Goal: Task Accomplishment & Management: Manage account settings

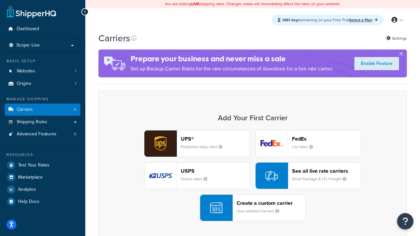
click at [253, 176] on div "UPS® Published daily rates FedEx List rates USPS Online rates See all live rate…" at bounding box center [252, 175] width 295 height 91
click at [327, 139] on header "FedEx" at bounding box center [326, 139] width 69 height 6
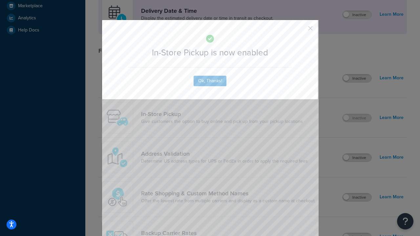
scroll to position [184, 0]
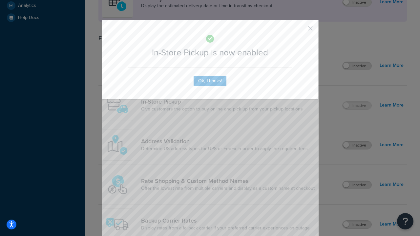
click at [301, 30] on button "button" at bounding box center [301, 31] width 2 height 2
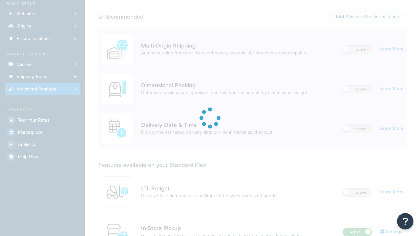
click at [358, 228] on label "Active" at bounding box center [357, 232] width 29 height 8
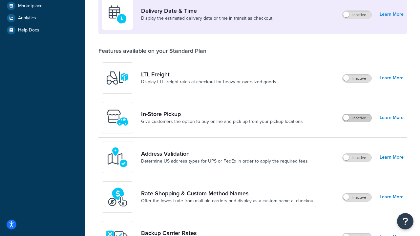
scroll to position [159, 0]
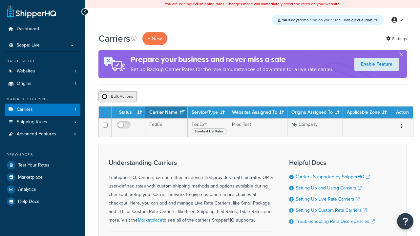
click at [104, 97] on input "checkbox" at bounding box center [104, 96] width 5 height 5
checkbox input "true"
click at [0, 0] on button "Delete" at bounding box center [0, 0] width 0 height 0
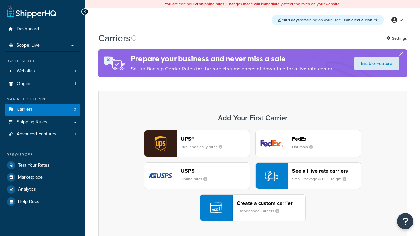
click at [253, 208] on div "Create a custom carrier User-defined Carriers" at bounding box center [271, 208] width 69 height 16
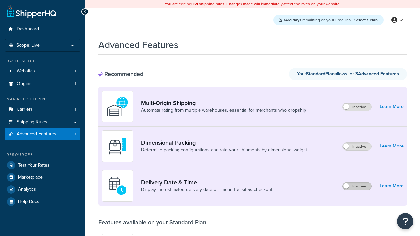
click at [357, 186] on label "Inactive" at bounding box center [357, 187] width 29 height 8
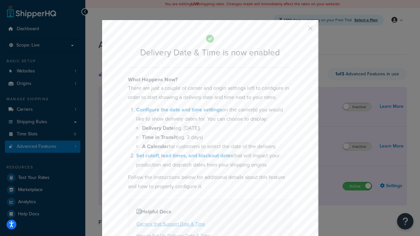
click at [301, 31] on button "button" at bounding box center [301, 31] width 2 height 2
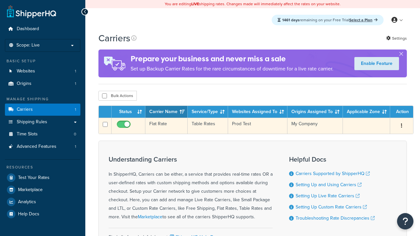
click at [166, 127] on td "Flat Rate" at bounding box center [166, 126] width 42 height 16
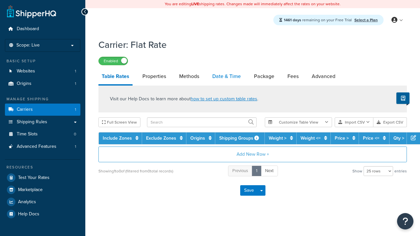
click at [227, 77] on link "Date & Time" at bounding box center [226, 77] width 35 height 16
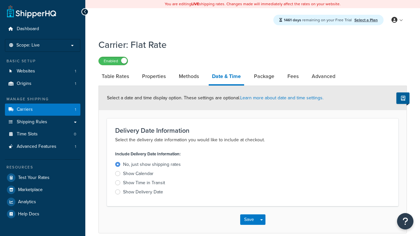
click at [138, 175] on div "Show Calendar" at bounding box center [138, 174] width 31 height 7
click at [0, 0] on input "Show Calendar" at bounding box center [0, 0] width 0 height 0
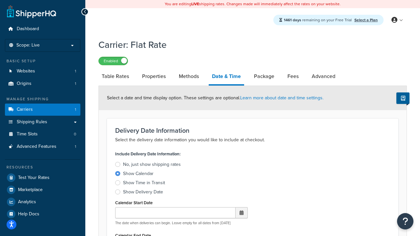
click at [138, 175] on div "Show Calendar" at bounding box center [138, 174] width 31 height 7
click at [0, 0] on input "Show Calendar" at bounding box center [0, 0] width 0 height 0
type input "[DATE]"
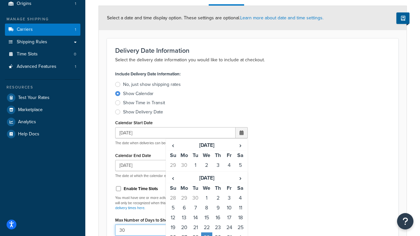
type input "30"
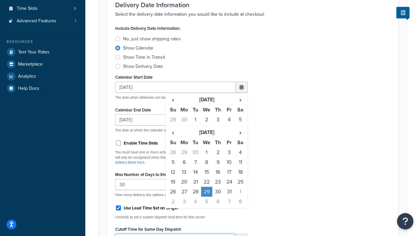
type input "11:00 AM"
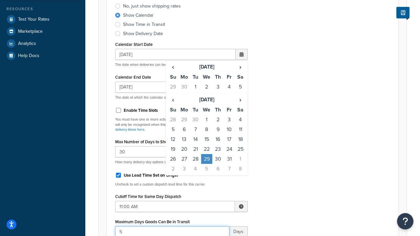
type input "5"
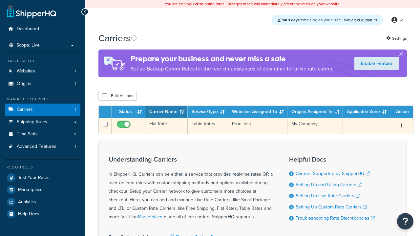
click at [166, 127] on td "Flat Rate" at bounding box center [166, 126] width 42 height 16
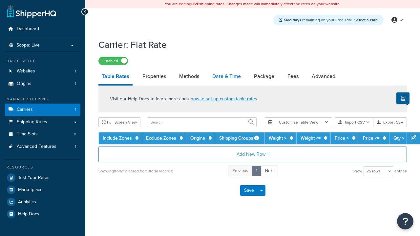
click at [227, 77] on link "Date & Time" at bounding box center [226, 77] width 35 height 16
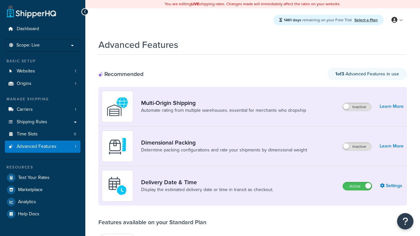
scroll to position [68, 0]
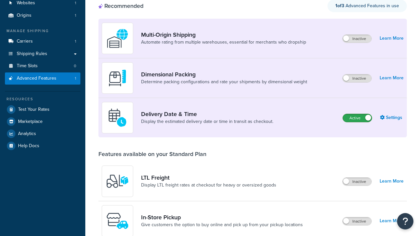
click at [358, 114] on label "Active" at bounding box center [357, 118] width 29 height 8
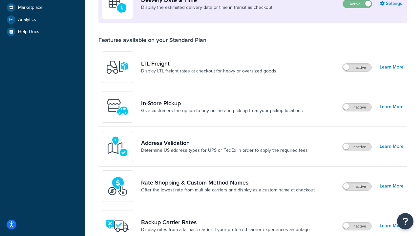
scroll to position [170, 0]
